Goal: Information Seeking & Learning: Learn about a topic

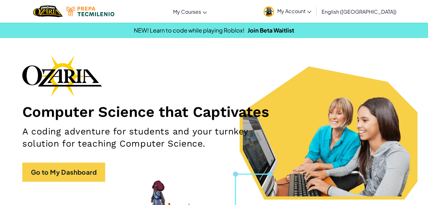
click at [213, 103] on h1 "Computer Science that Captivates" at bounding box center [214, 112] width 384 height 18
click at [312, 10] on span "My Account" at bounding box center [294, 11] width 34 height 7
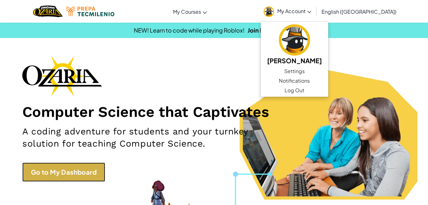
click at [50, 164] on link "Go to My Dashboard" at bounding box center [63, 171] width 83 height 19
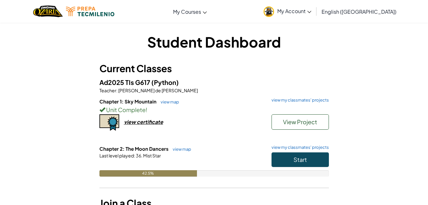
click at [191, 149] on h6 "Chapter 2: The Moon Dancers view map view my classmates' projects" at bounding box center [215, 148] width 230 height 7
click at [188, 149] on link "view map" at bounding box center [181, 148] width 22 height 5
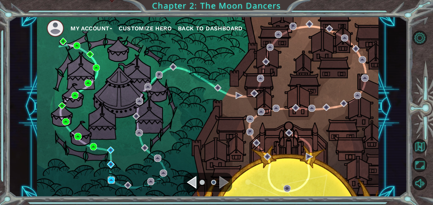
click at [110, 177] on img at bounding box center [111, 179] width 7 height 7
